Goal: Information Seeking & Learning: Understand process/instructions

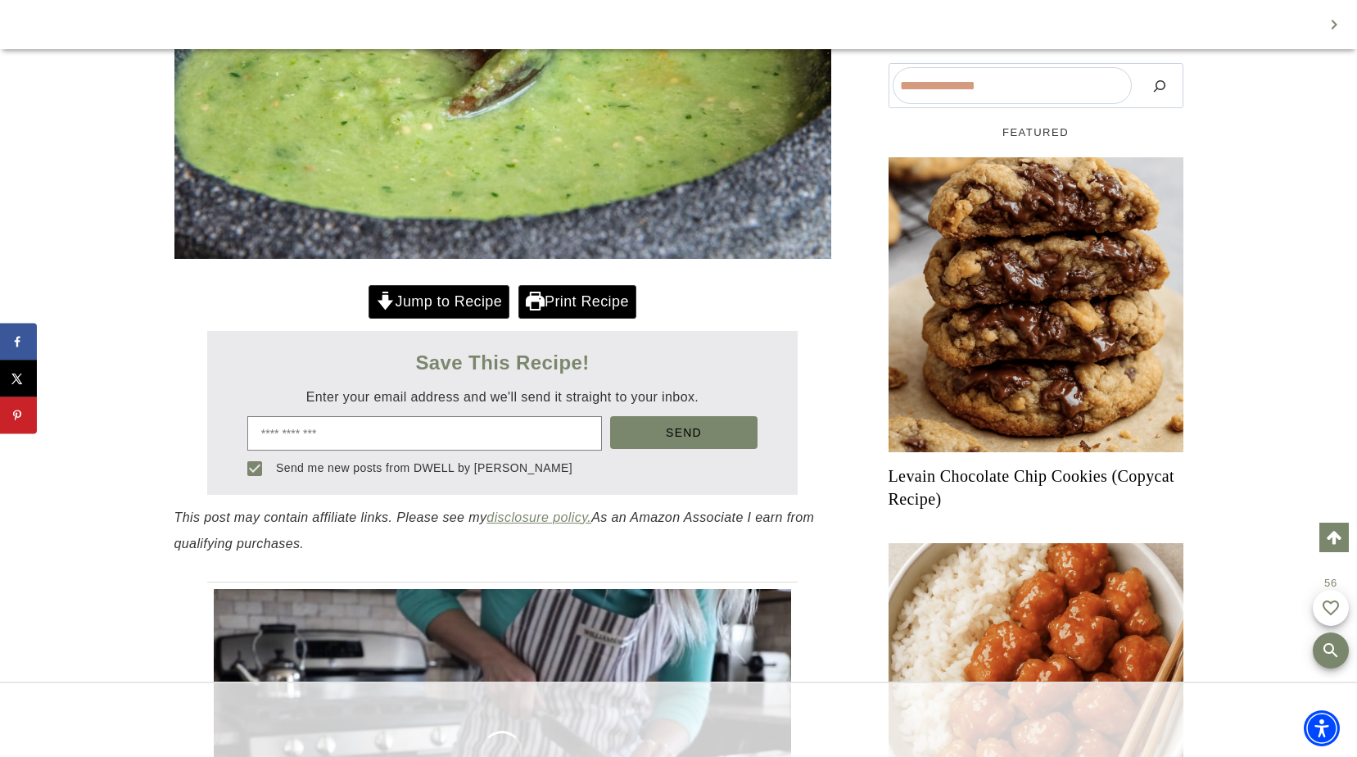
click at [468, 319] on link "Jump to Recipe" at bounding box center [439, 302] width 141 height 34
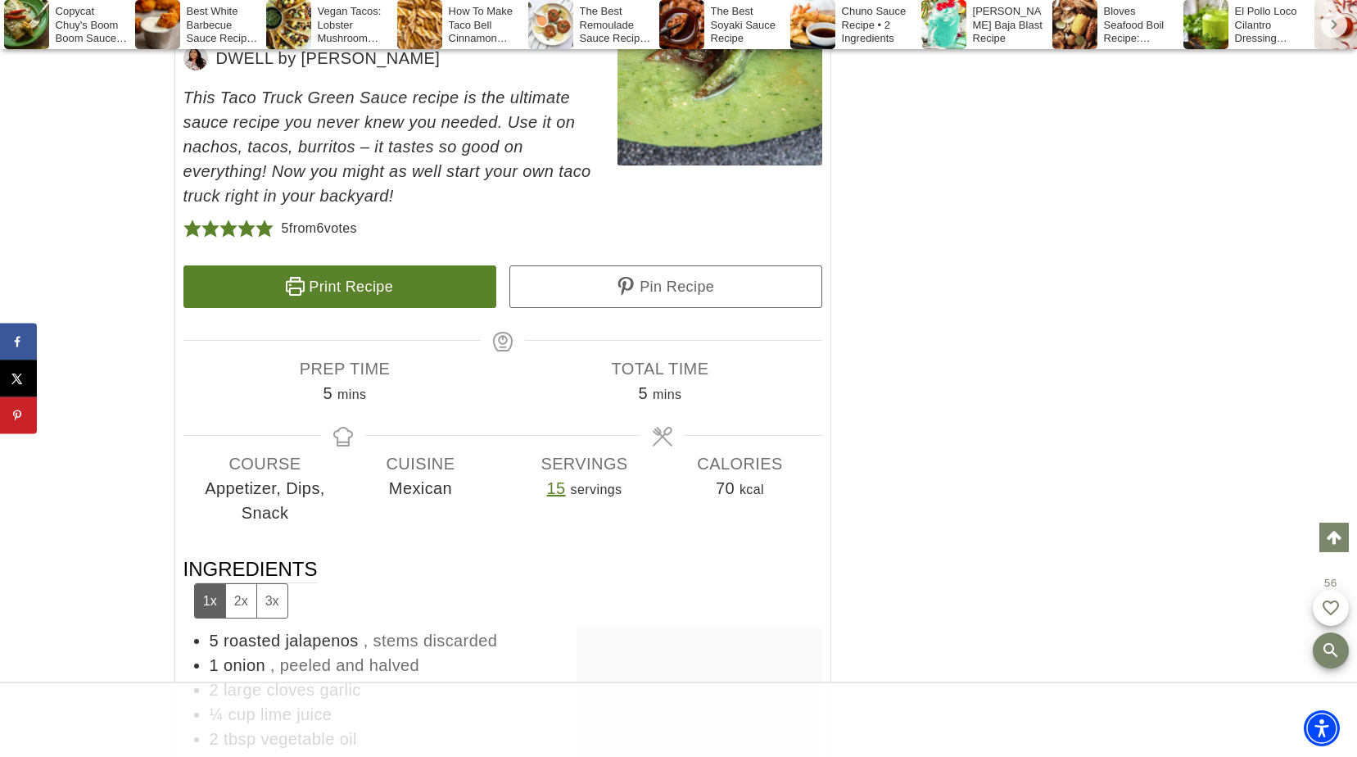
click at [355, 308] on link "Print Recipe" at bounding box center [339, 286] width 313 height 43
